Goal: Navigation & Orientation: Find specific page/section

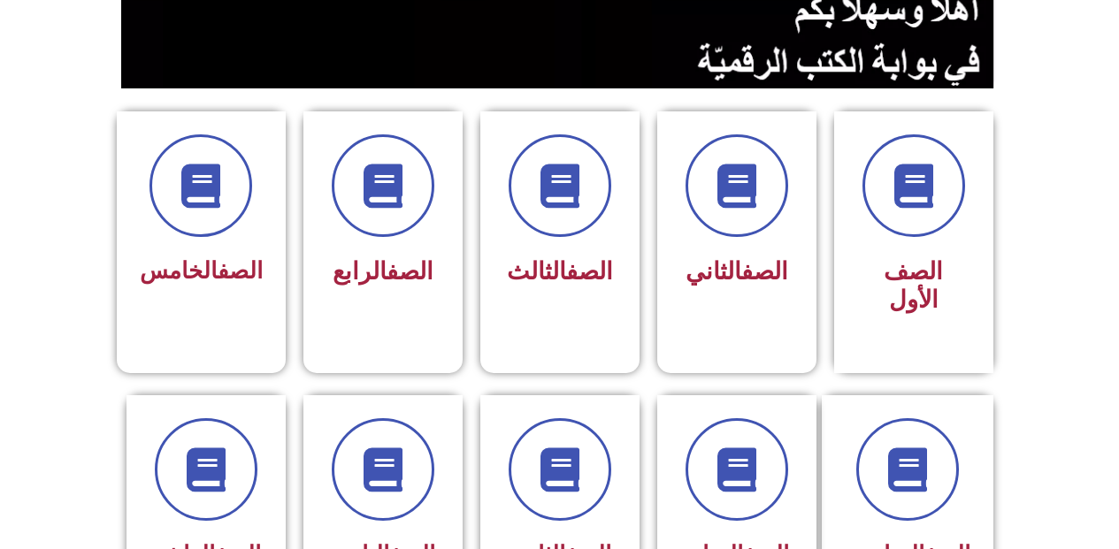
scroll to position [389, 0]
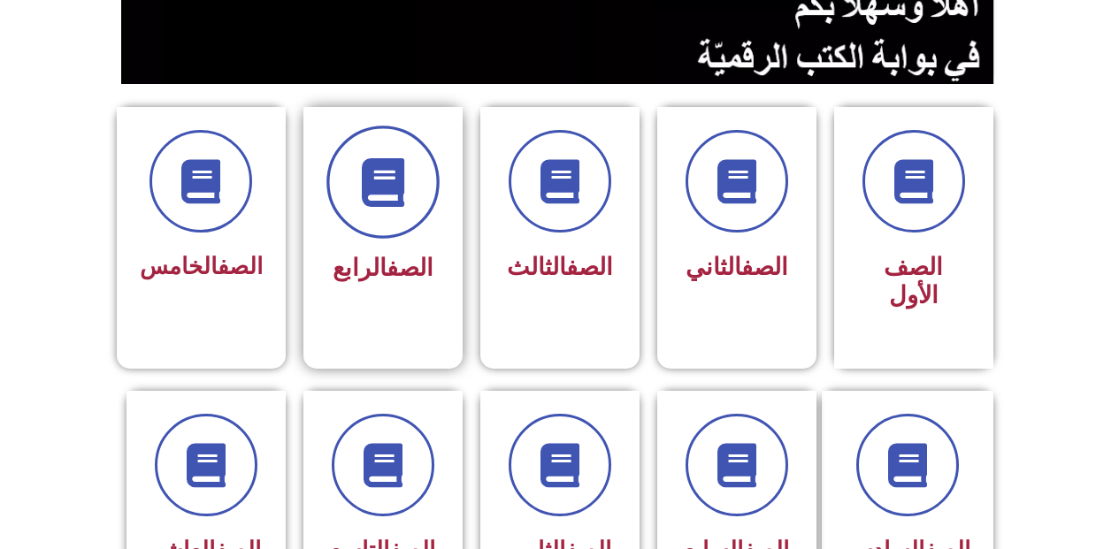
click at [415, 188] on span at bounding box center [382, 182] width 113 height 113
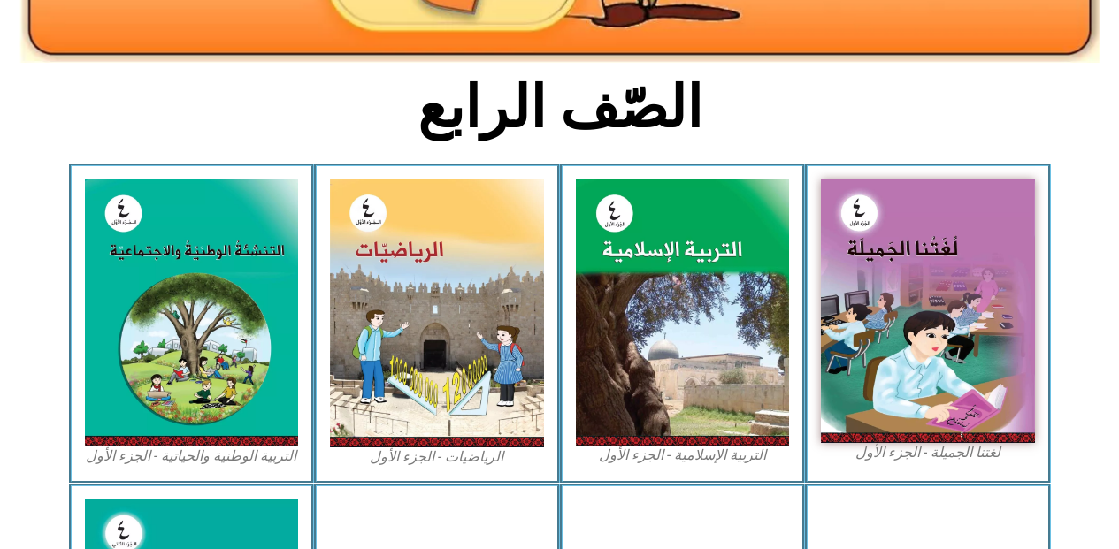
scroll to position [389, 0]
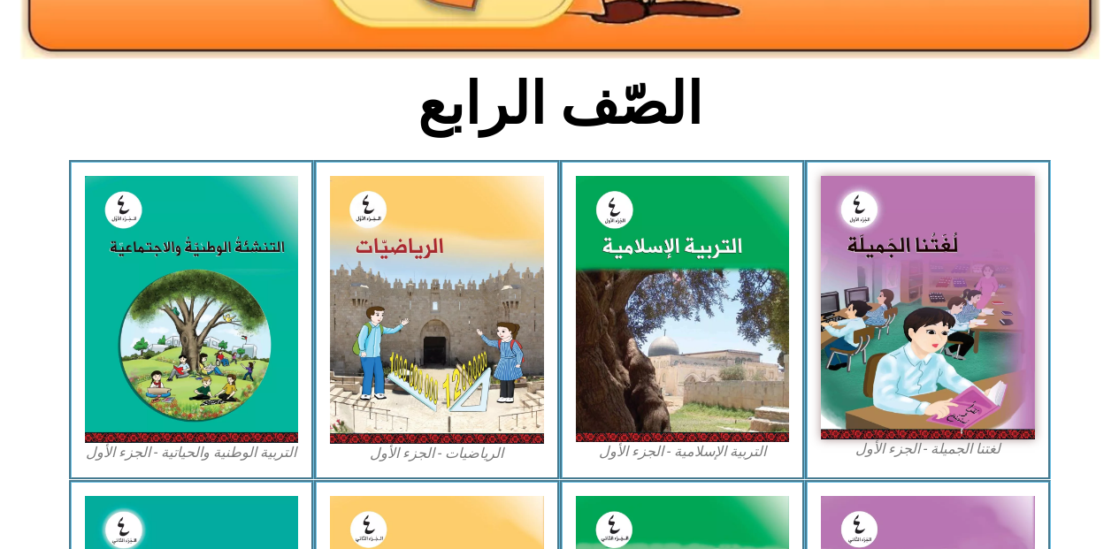
click at [415, 188] on img at bounding box center [437, 310] width 214 height 268
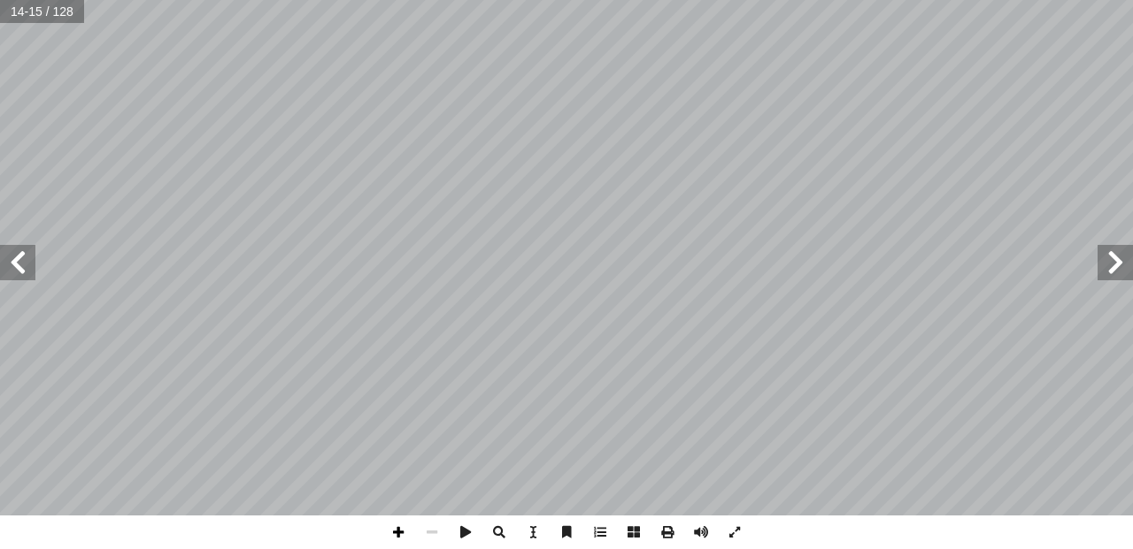
click at [404, 541] on span at bounding box center [398, 533] width 34 height 34
click at [405, 528] on span at bounding box center [398, 533] width 34 height 34
click at [436, 530] on span at bounding box center [432, 533] width 34 height 34
click at [408, 530] on span at bounding box center [398, 533] width 34 height 34
click at [433, 534] on span at bounding box center [432, 533] width 34 height 34
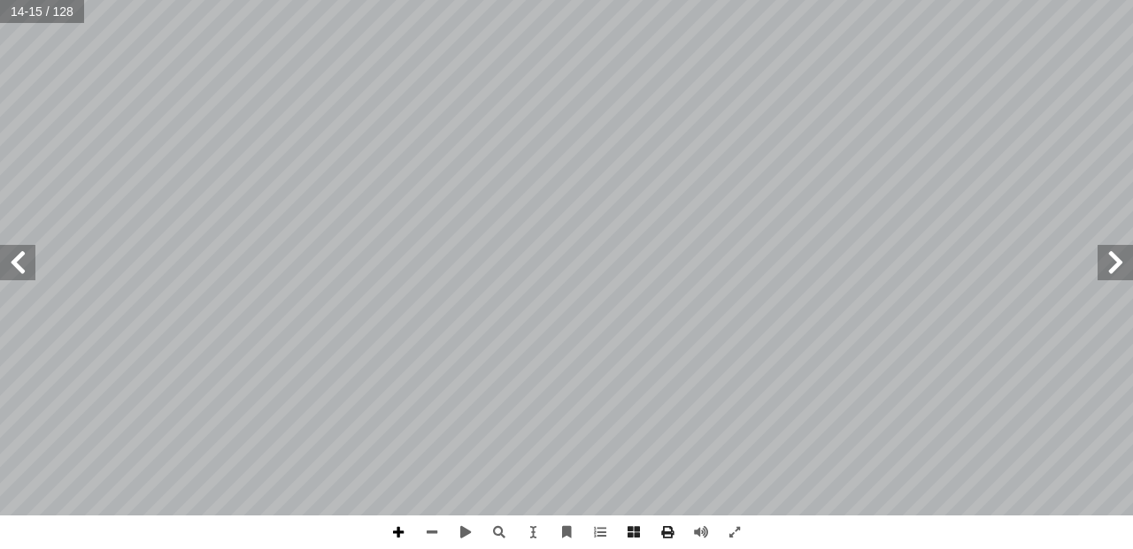
click at [399, 526] on span at bounding box center [398, 533] width 34 height 34
click at [431, 526] on span at bounding box center [432, 533] width 34 height 34
